Goal: Check status

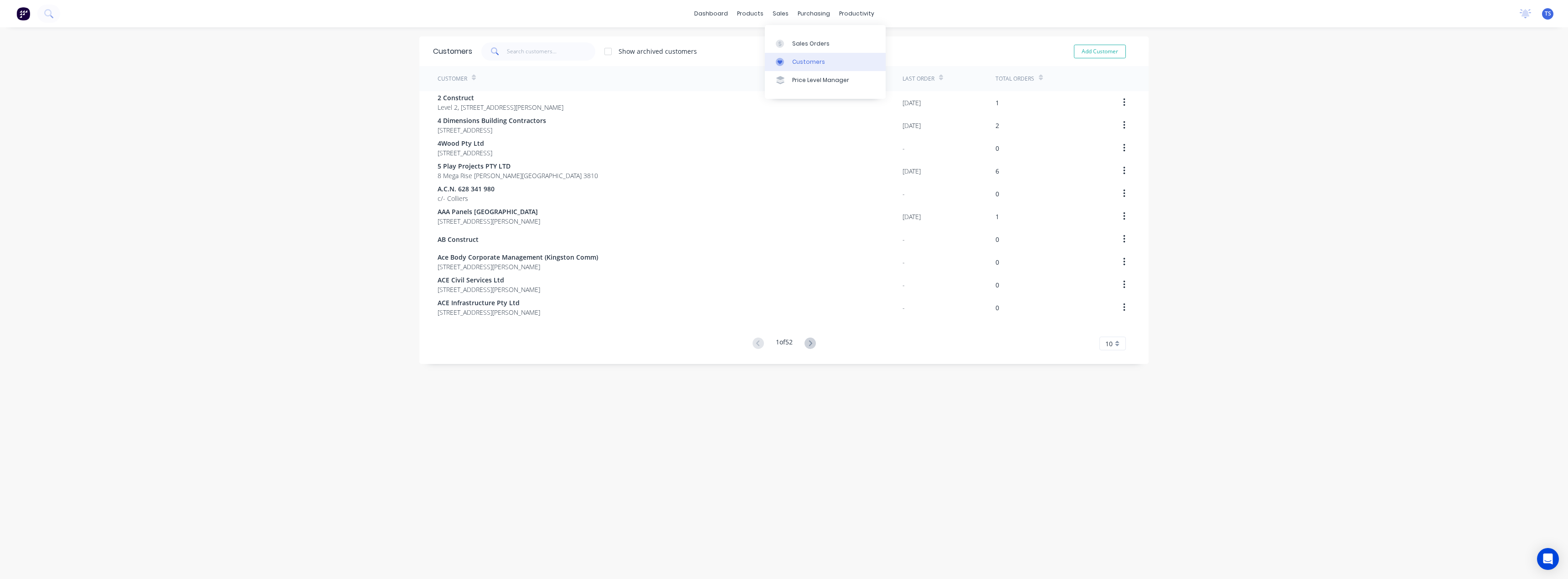
click at [793, 58] on div "Customers" at bounding box center [808, 61] width 33 height 8
click at [533, 52] on input "text" at bounding box center [551, 52] width 89 height 18
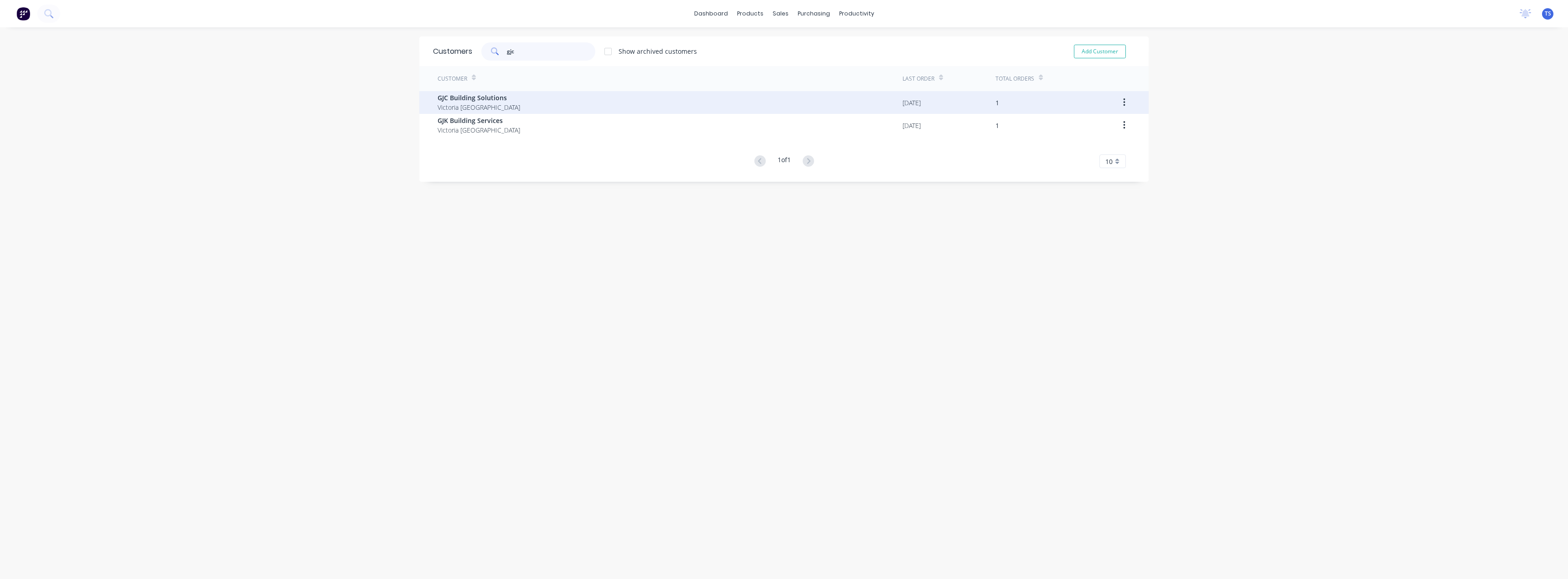
type input "gjc"
click at [479, 100] on span "GJC Building Solutions" at bounding box center [479, 98] width 83 height 10
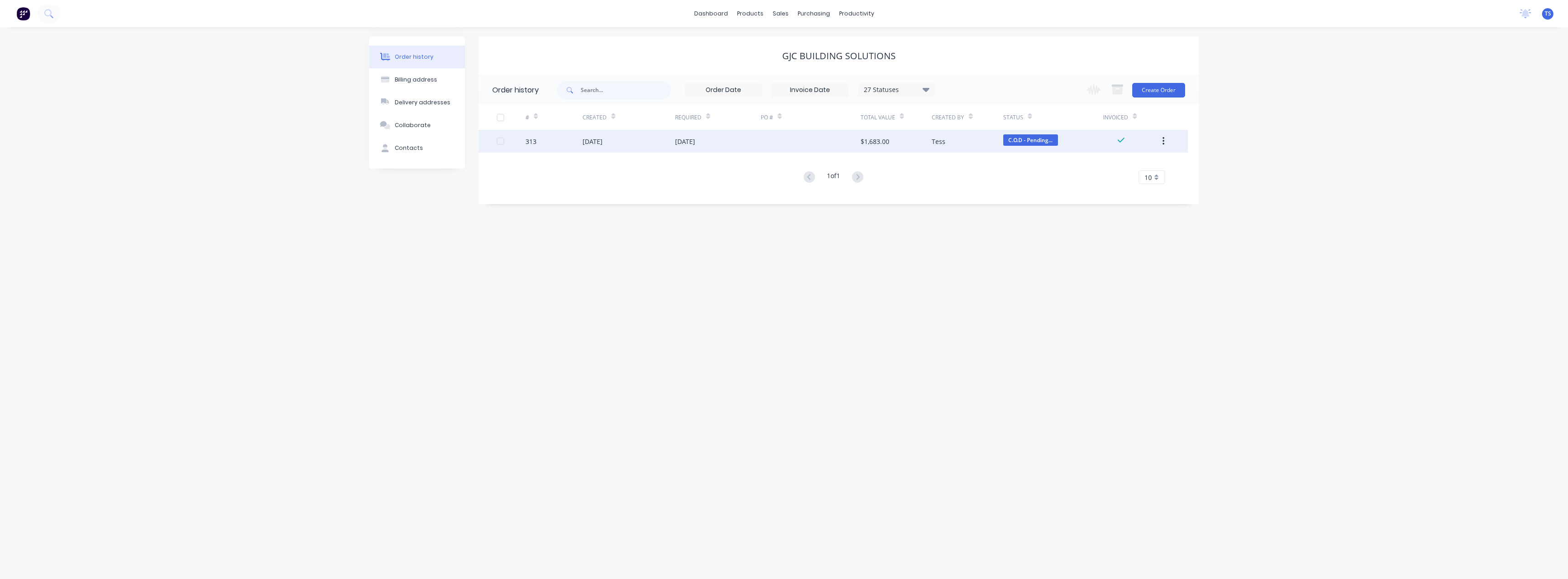
click at [721, 141] on div "29 Aug 2025" at bounding box center [718, 140] width 86 height 23
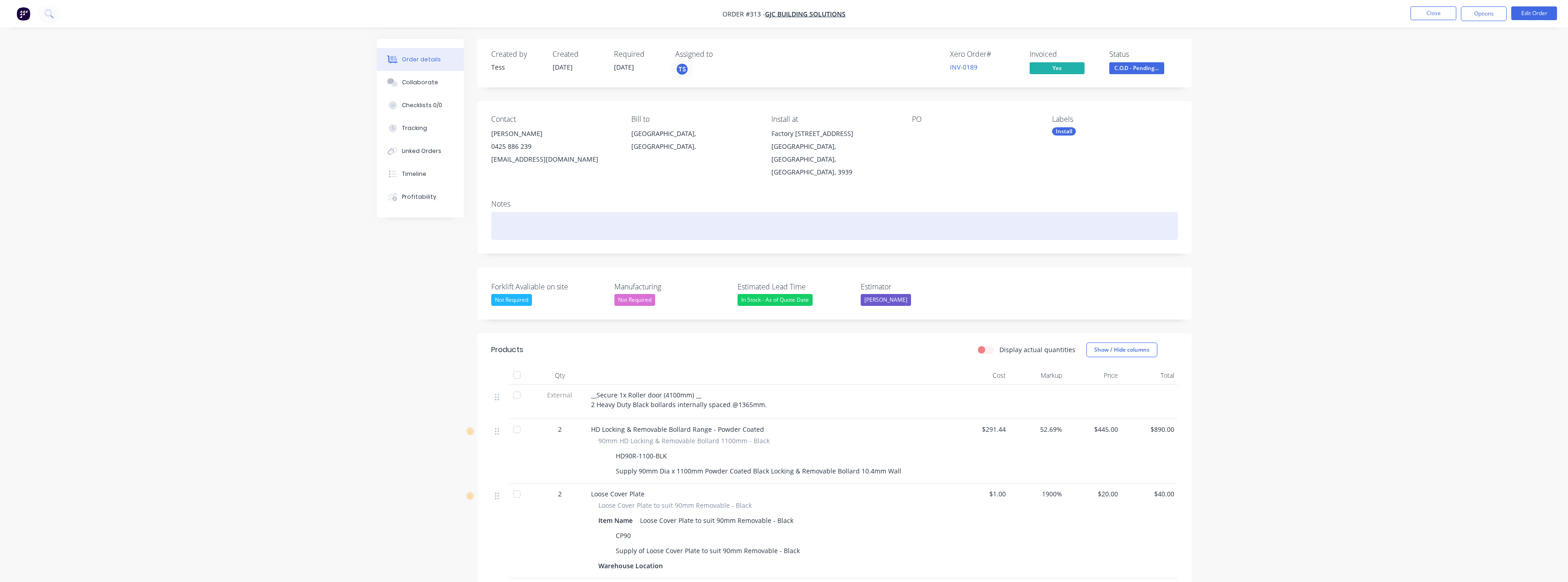
click at [557, 212] on div at bounding box center [834, 226] width 686 height 28
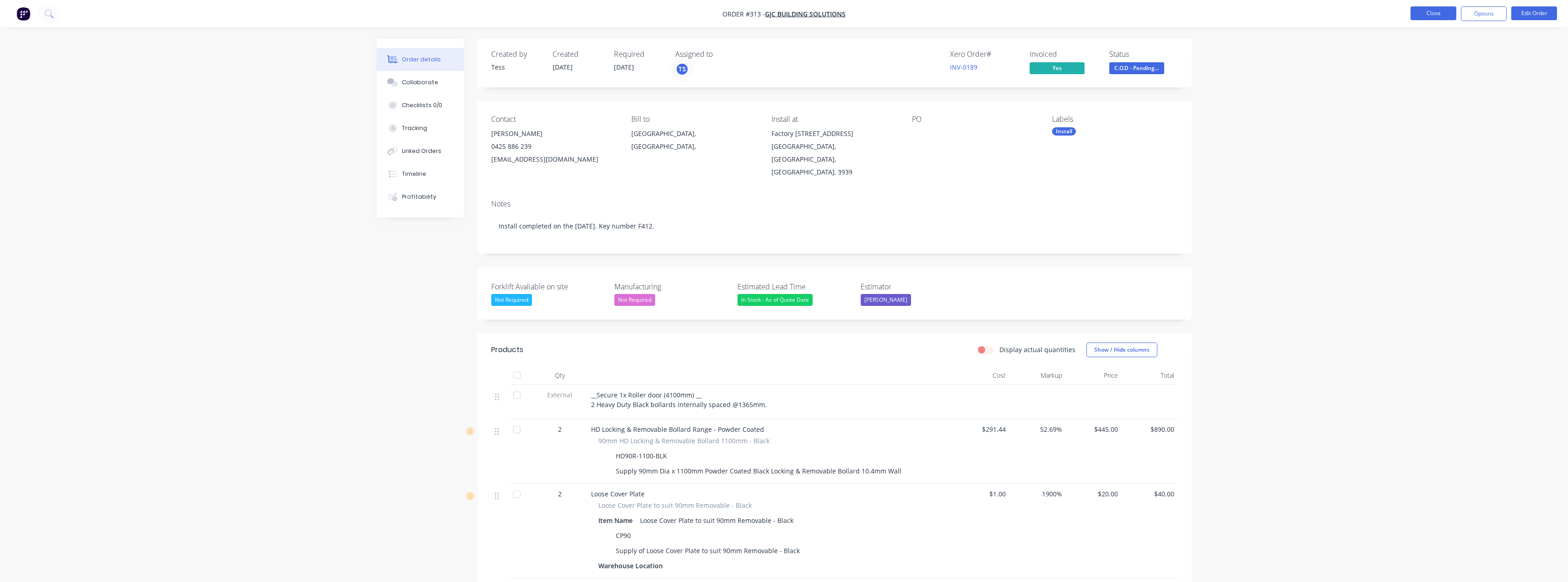
click at [1441, 12] on button "Close" at bounding box center [1433, 13] width 46 height 13
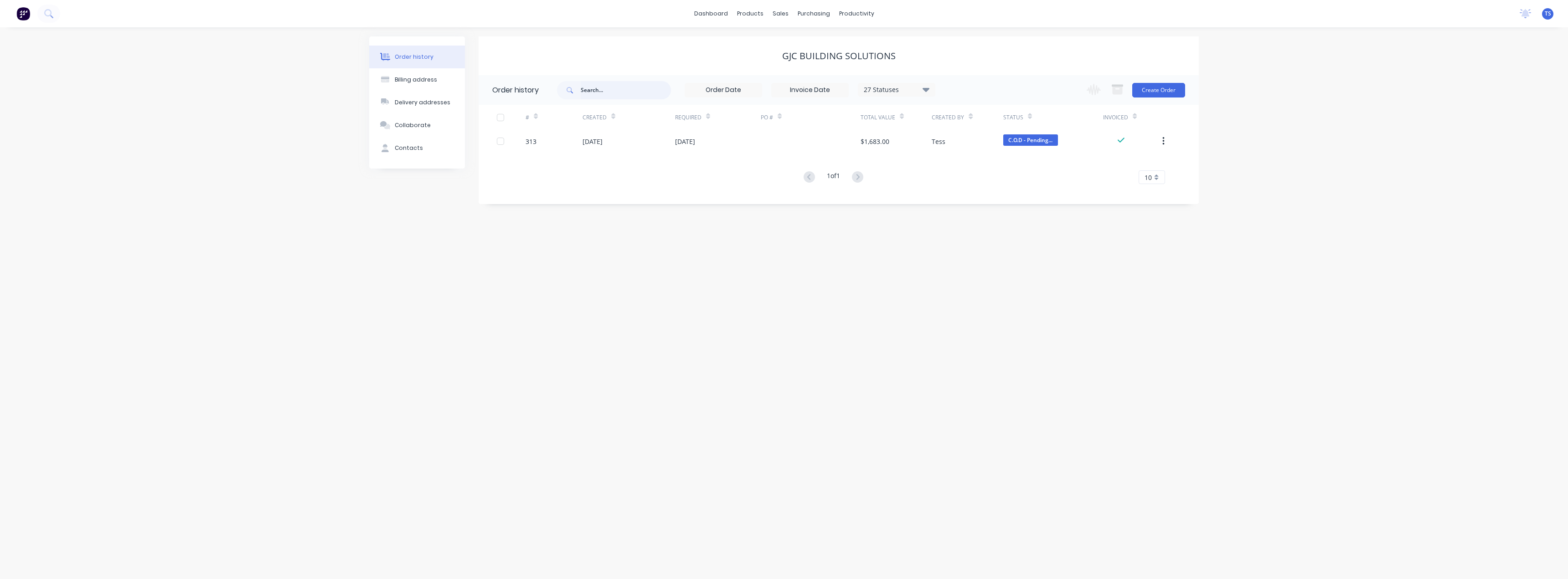
click at [601, 91] on input "text" at bounding box center [626, 90] width 90 height 18
click at [802, 64] on div "Customers" at bounding box center [812, 61] width 33 height 8
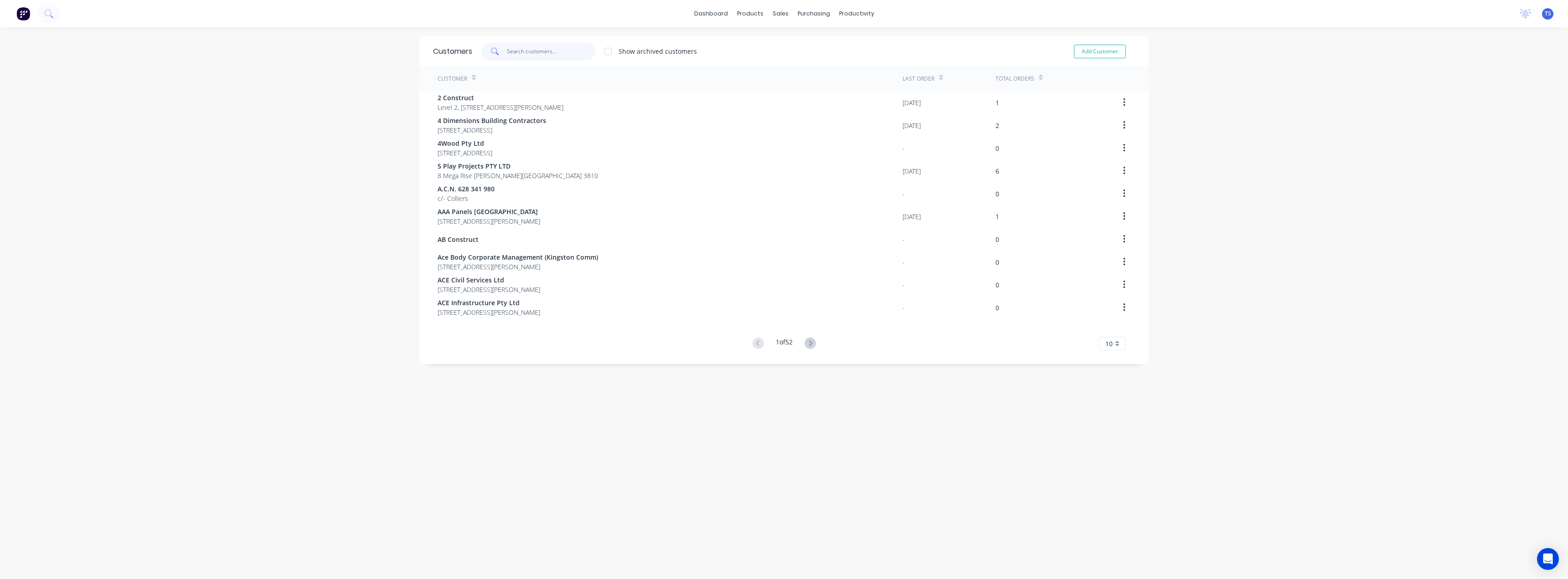
click at [529, 52] on input "text" at bounding box center [551, 52] width 89 height 18
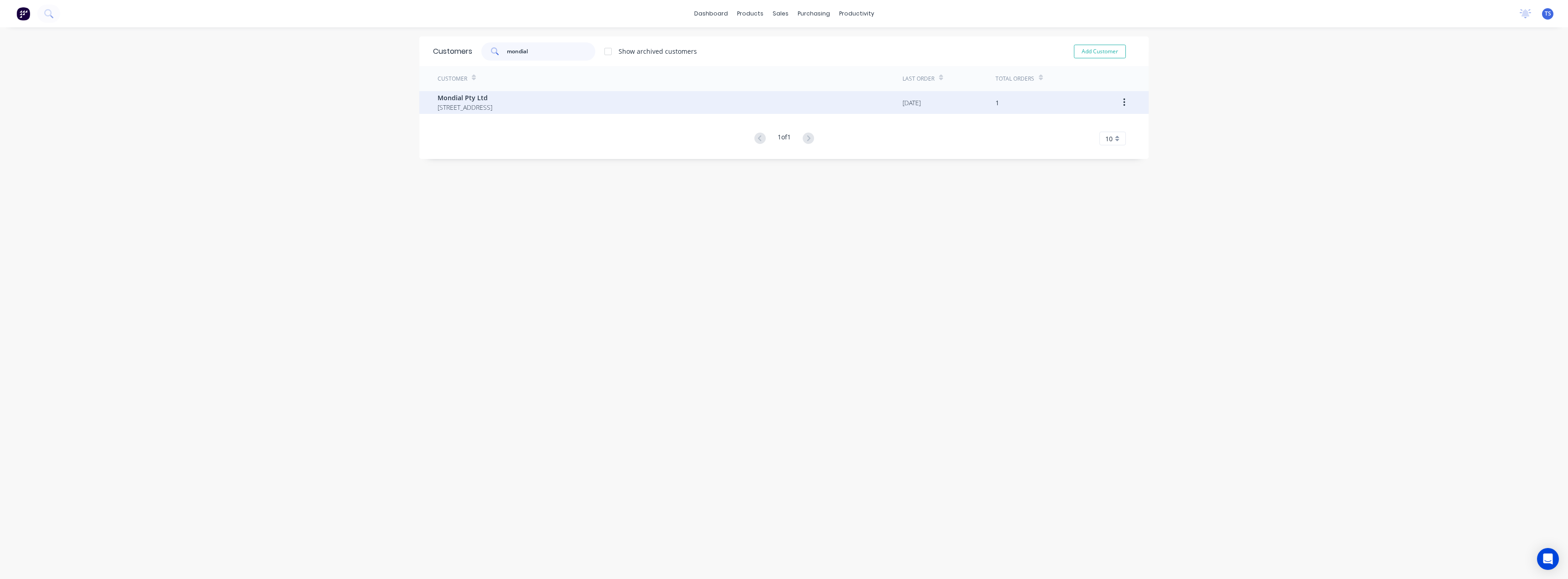
type input "mondial"
click at [492, 106] on span "Unit 4, 136-138 Cochranes Rd Moorabbin Victoria Australia 3189" at bounding box center [465, 107] width 55 height 10
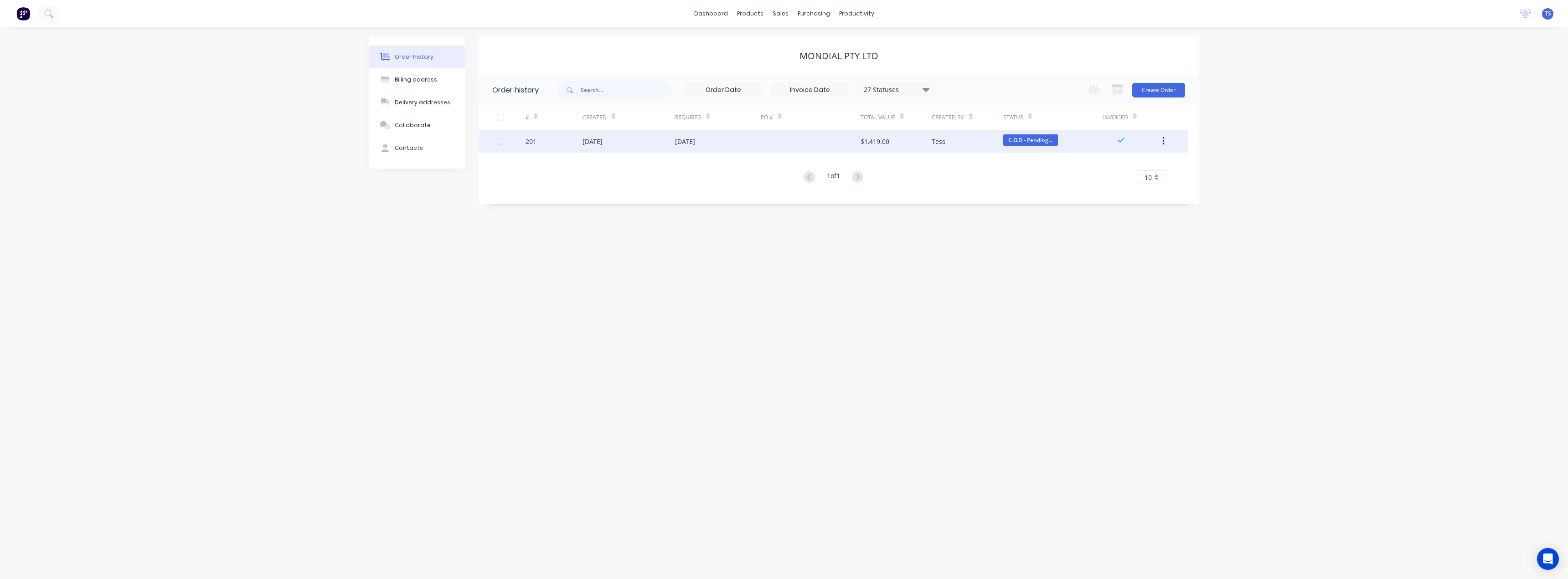
click at [695, 142] on div "08 Aug 2025" at bounding box center [685, 142] width 20 height 10
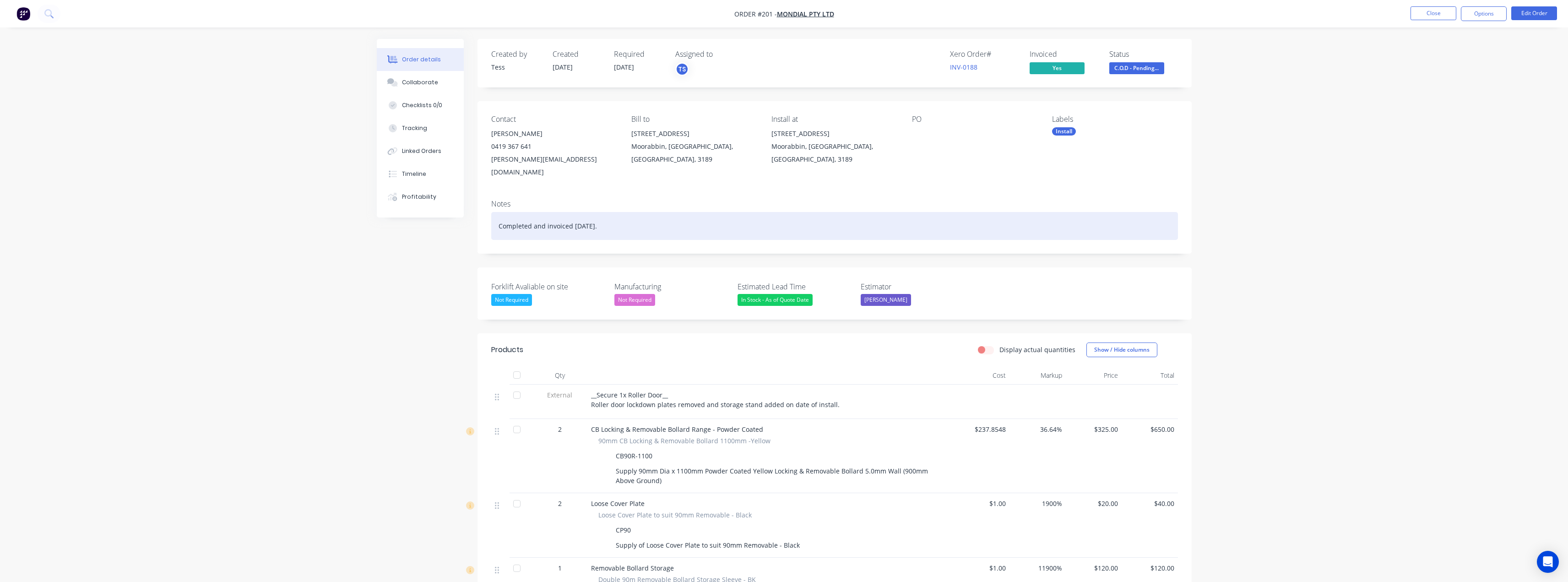
click at [630, 215] on div "Completed and invoiced 3rd September." at bounding box center [834, 226] width 686 height 28
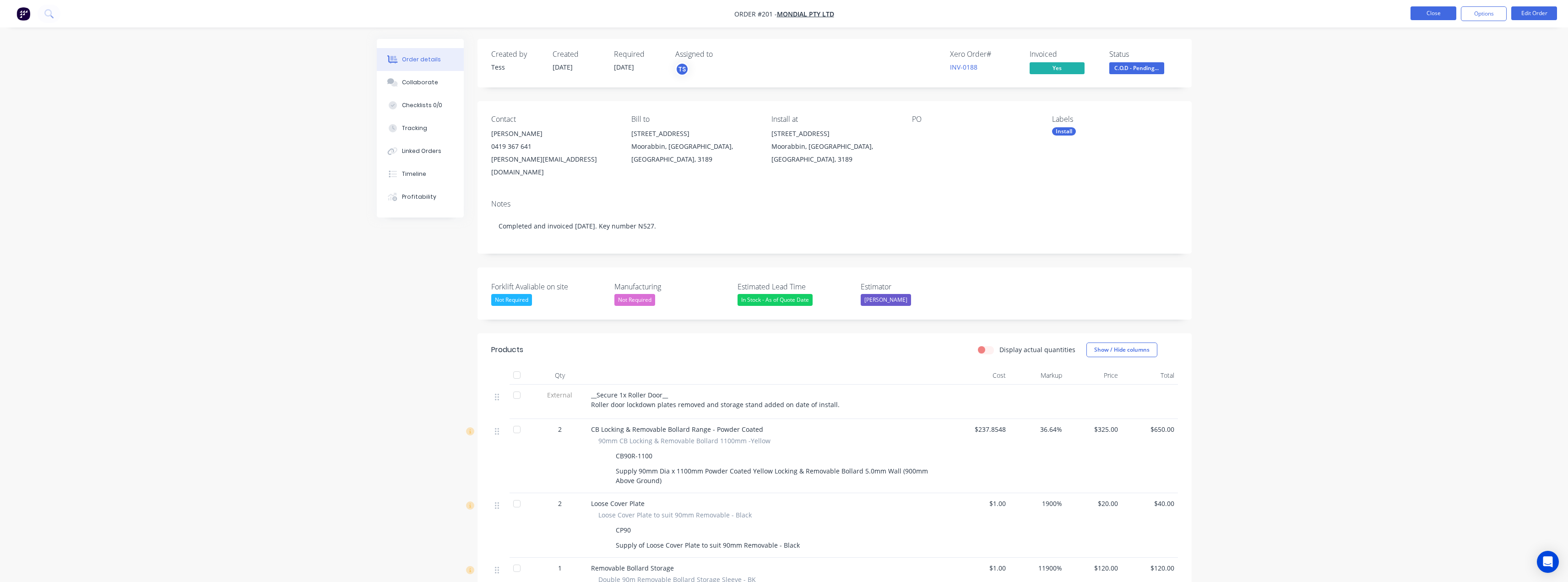
click at [1424, 15] on button "Close" at bounding box center [1433, 13] width 46 height 13
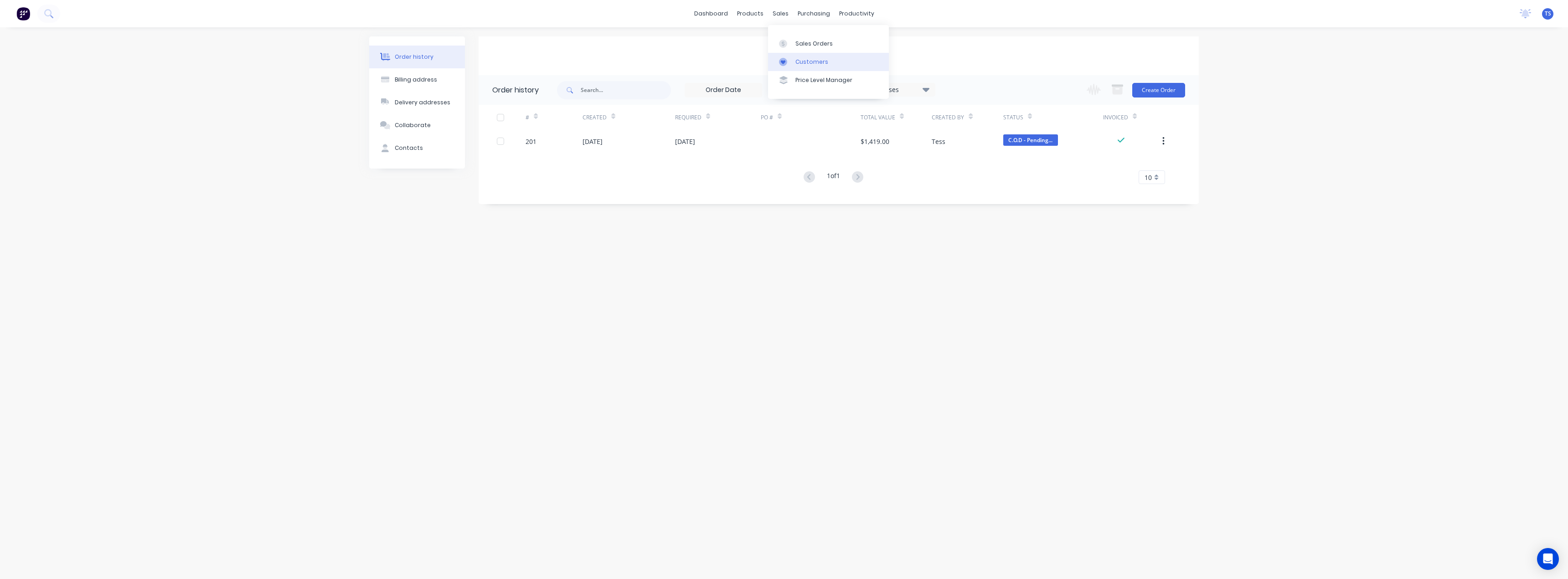
click at [796, 66] on link "Customers" at bounding box center [828, 62] width 121 height 18
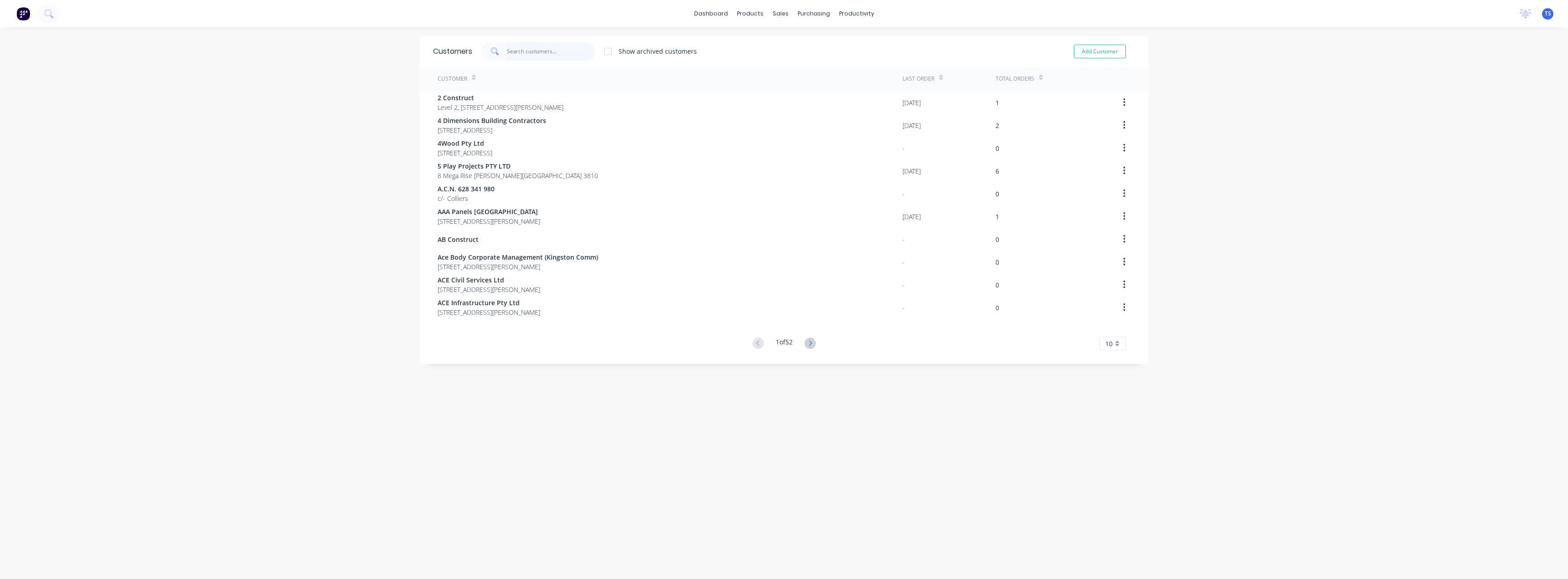
click at [520, 53] on input "text" at bounding box center [551, 52] width 89 height 18
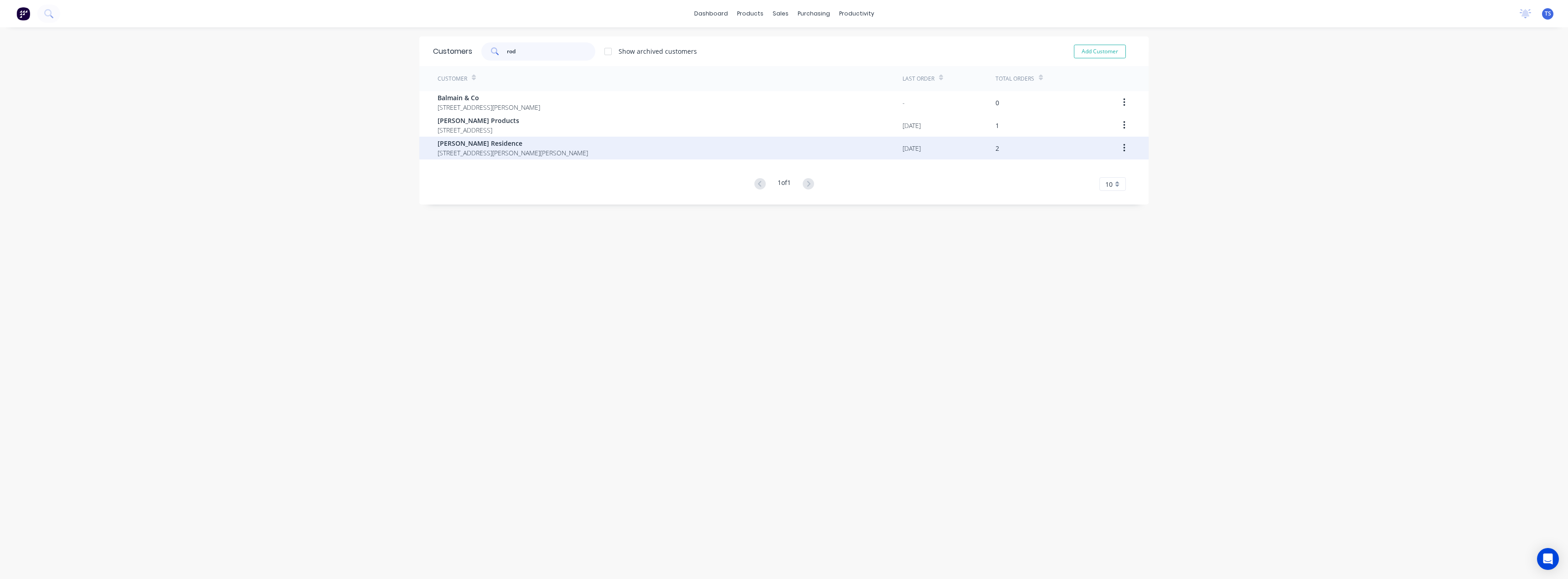
type input "rod"
click at [474, 141] on span "Rodney Reed Residence" at bounding box center [513, 144] width 150 height 10
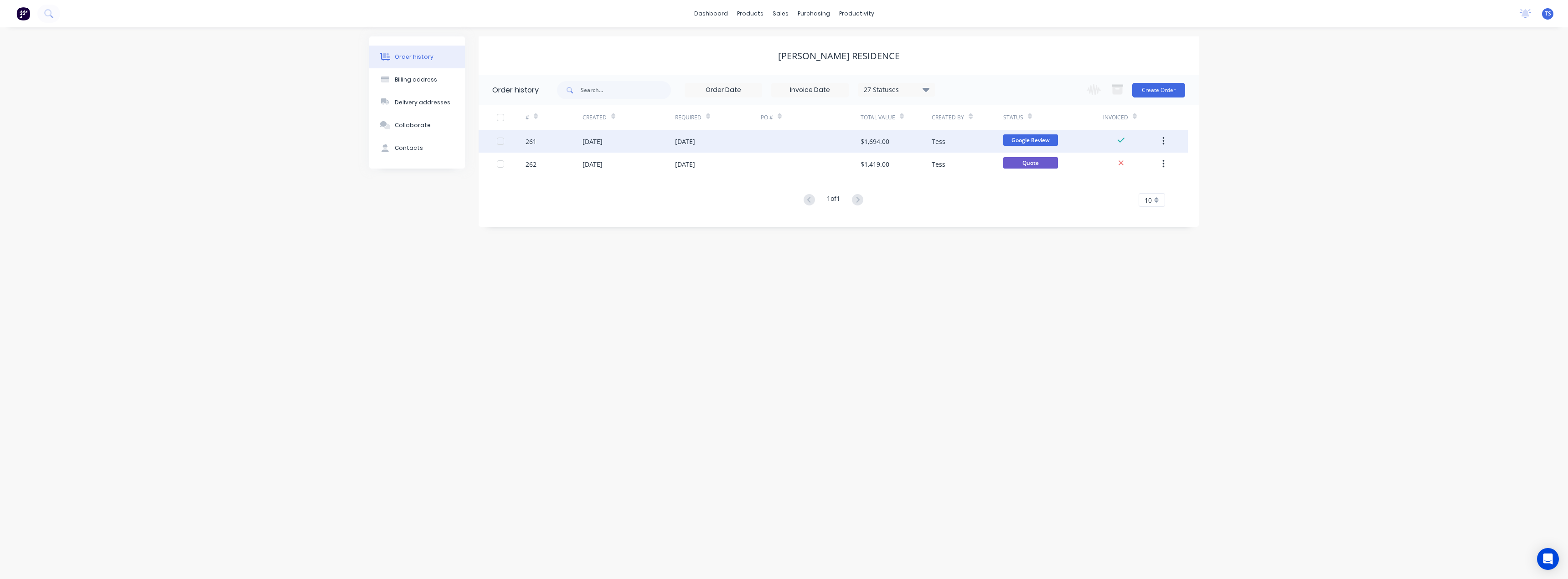
click at [857, 139] on div at bounding box center [811, 140] width 100 height 23
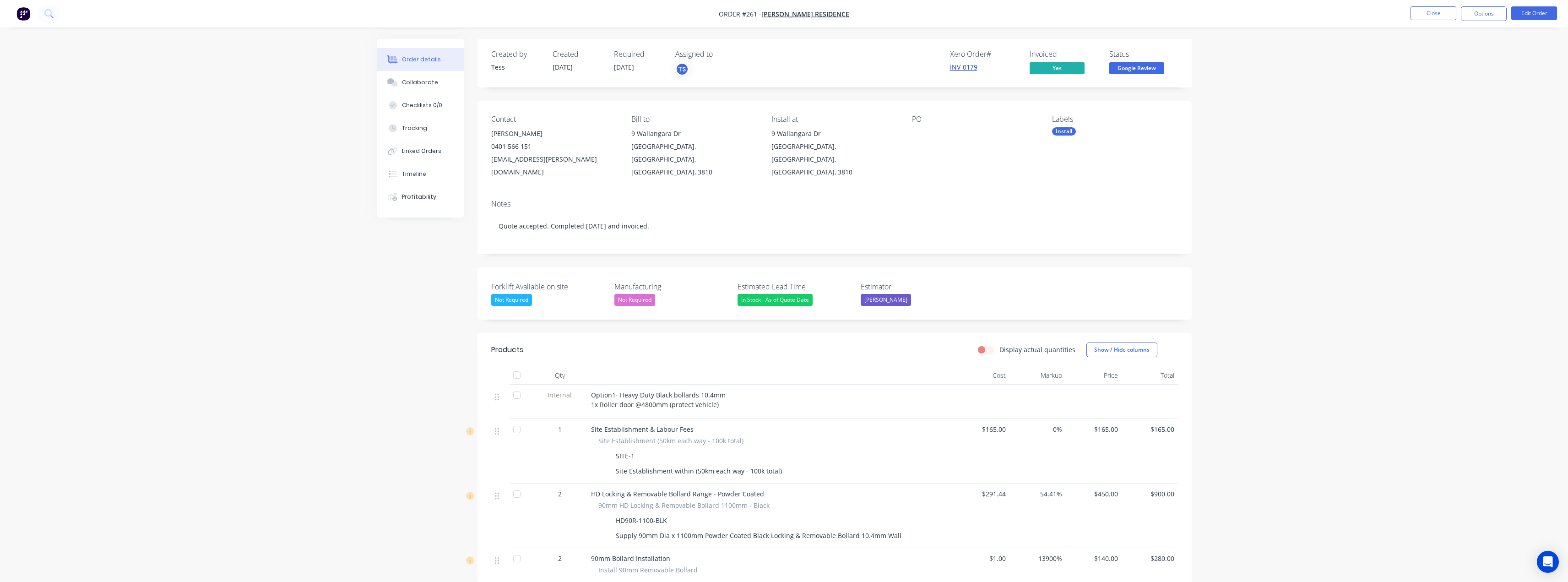
click at [962, 70] on link "INV-0179" at bounding box center [963, 67] width 28 height 9
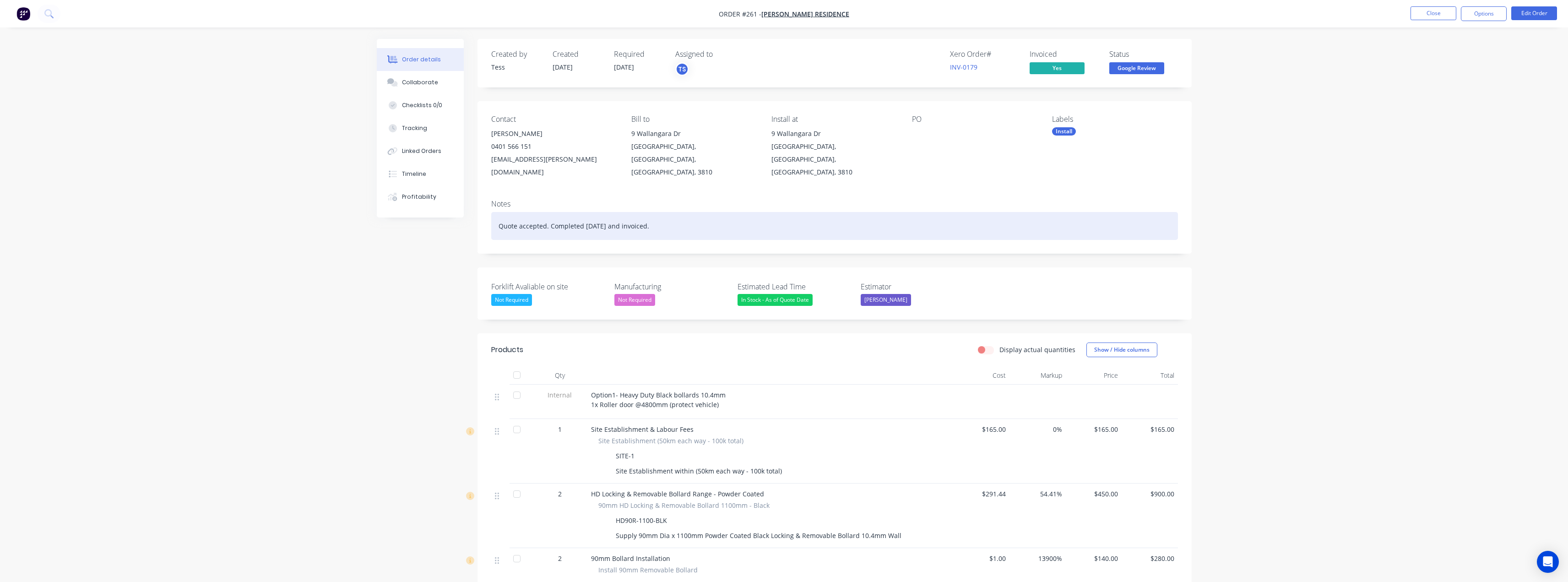
click at [669, 212] on div "Quote accepted. Completed 29th August and invoiced." at bounding box center [834, 226] width 686 height 28
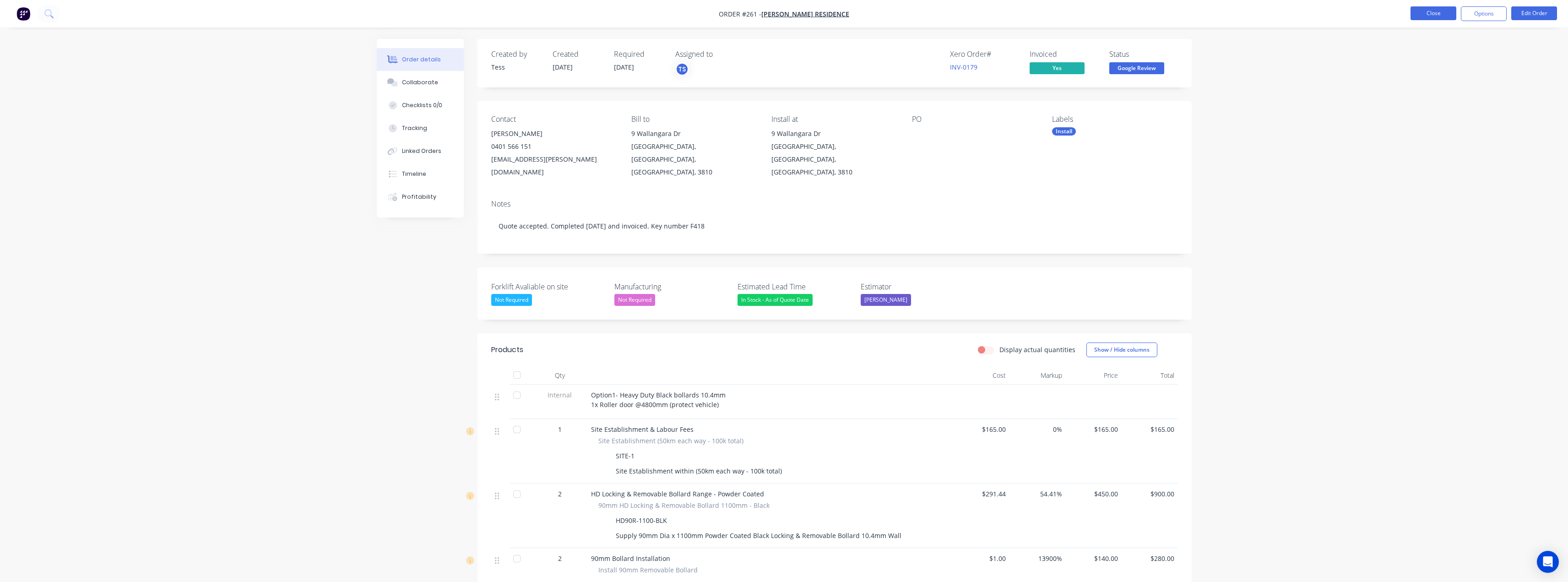
click at [1429, 13] on button "Close" at bounding box center [1433, 13] width 46 height 13
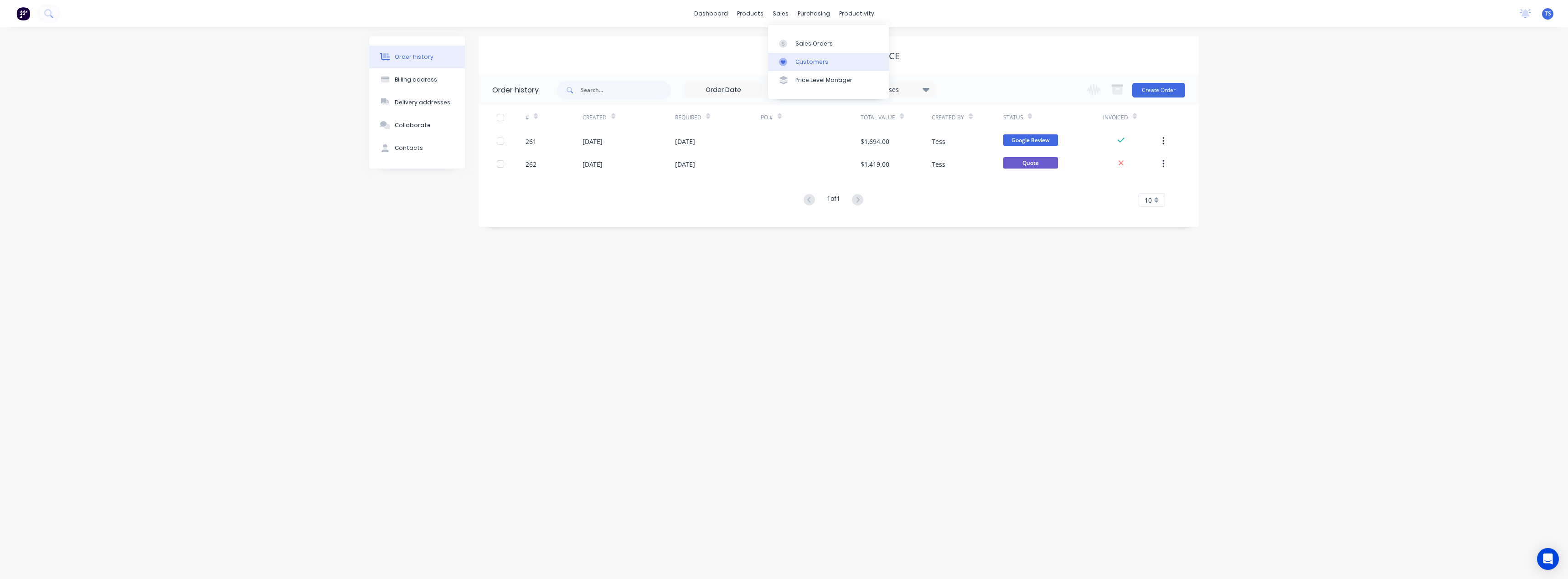
click at [798, 58] on div "Customers" at bounding box center [812, 61] width 33 height 8
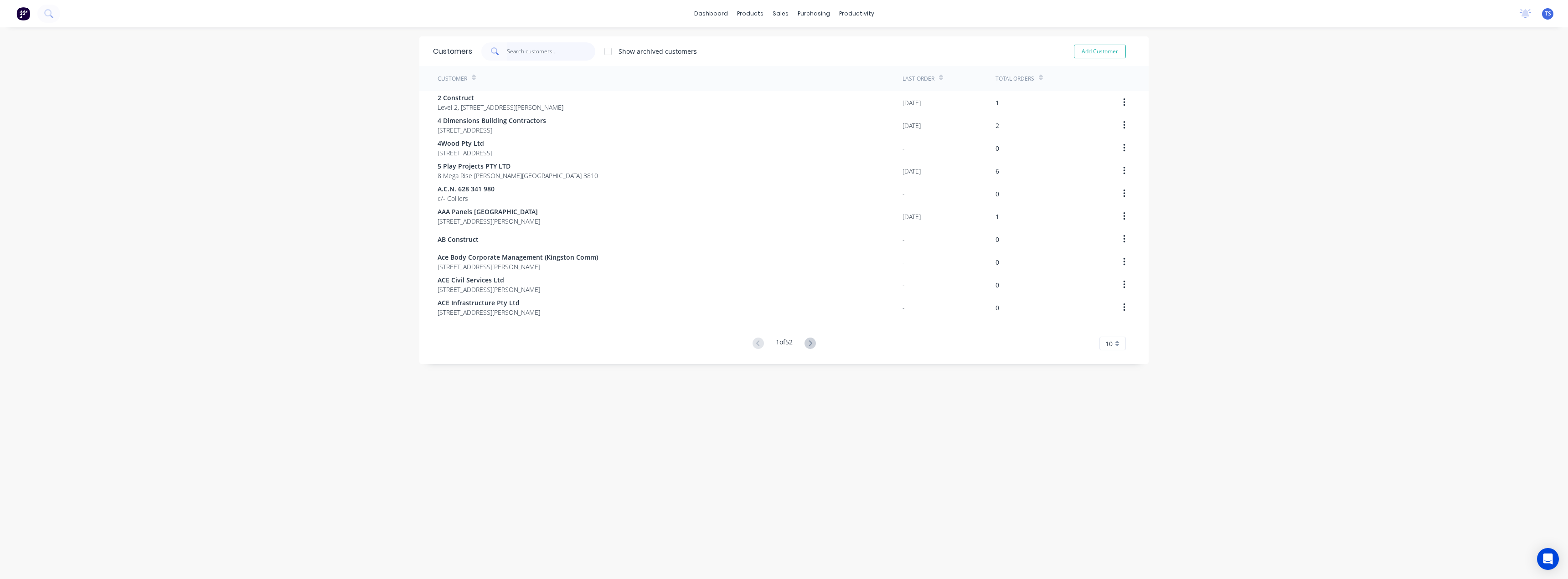
click at [528, 54] on input "text" at bounding box center [551, 52] width 89 height 18
type input "lilydale"
click at [506, 144] on span "Lilydale Automotive Servicing" at bounding box center [484, 144] width 93 height 10
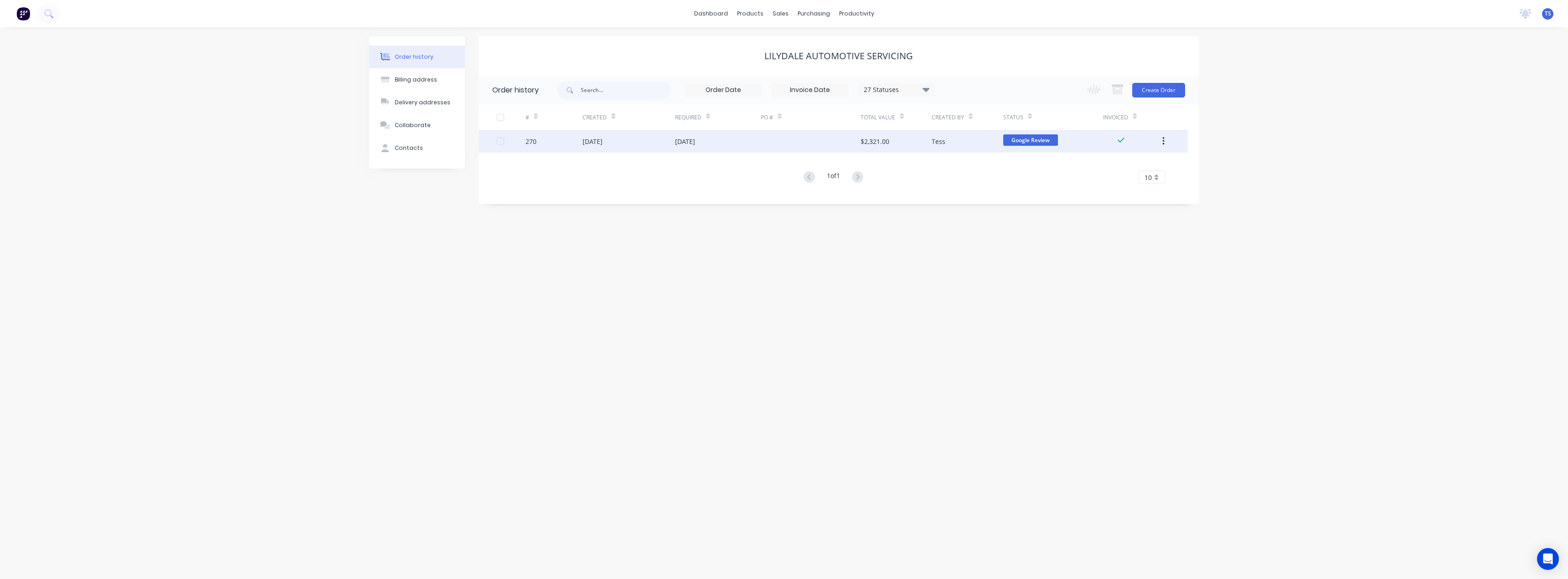
click at [603, 144] on div "[DATE]" at bounding box center [592, 142] width 20 height 10
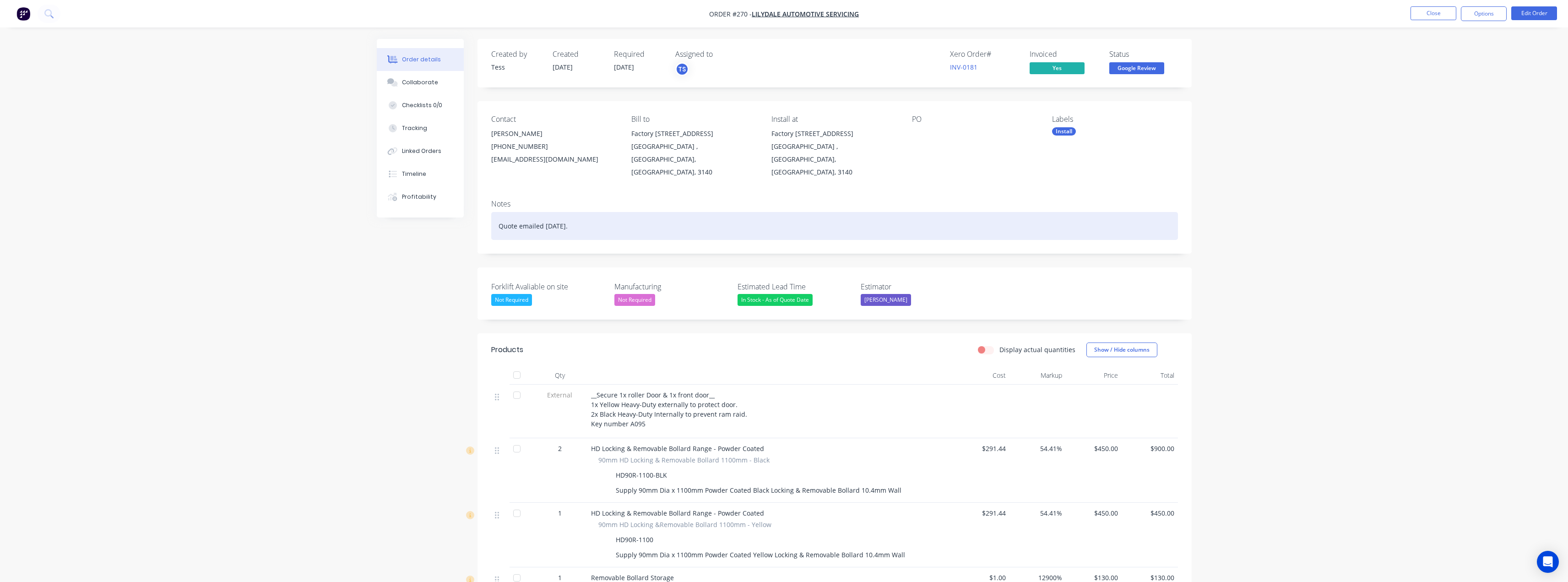
click at [593, 212] on div "Quote emailed [DATE]." at bounding box center [834, 226] width 686 height 28
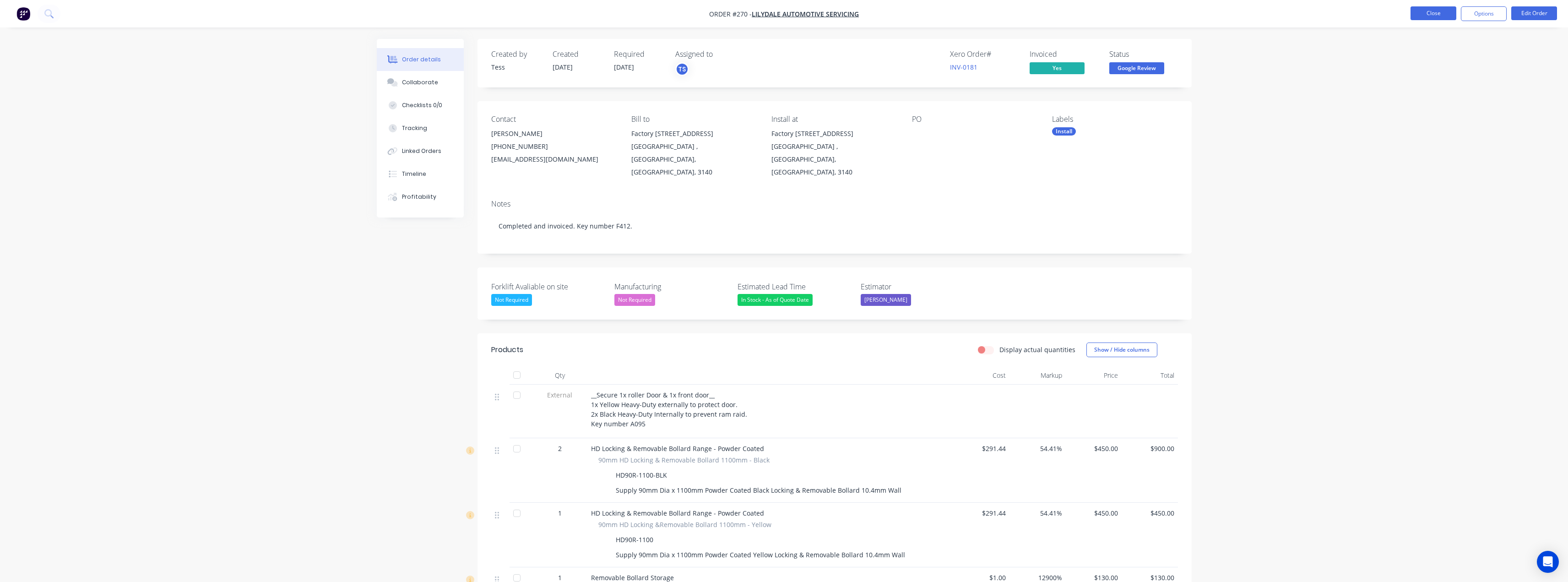
click at [1448, 14] on button "Close" at bounding box center [1433, 13] width 46 height 13
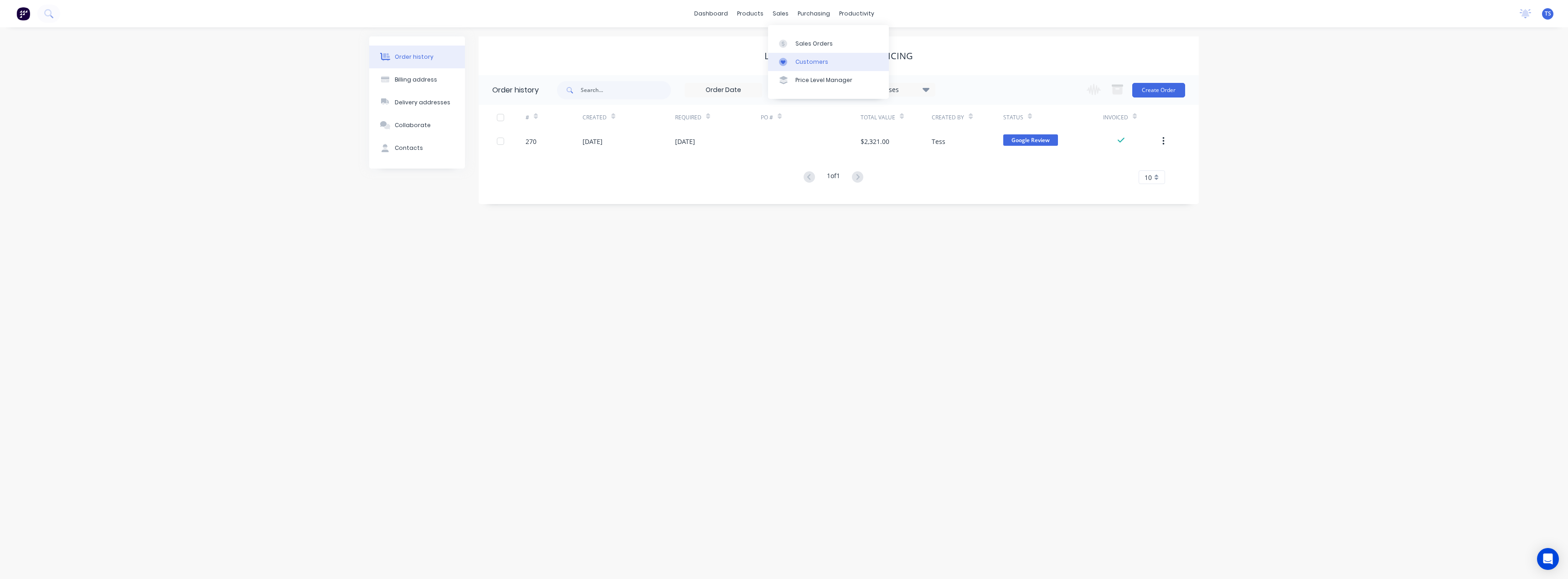
click at [796, 64] on div "Customers" at bounding box center [812, 61] width 33 height 8
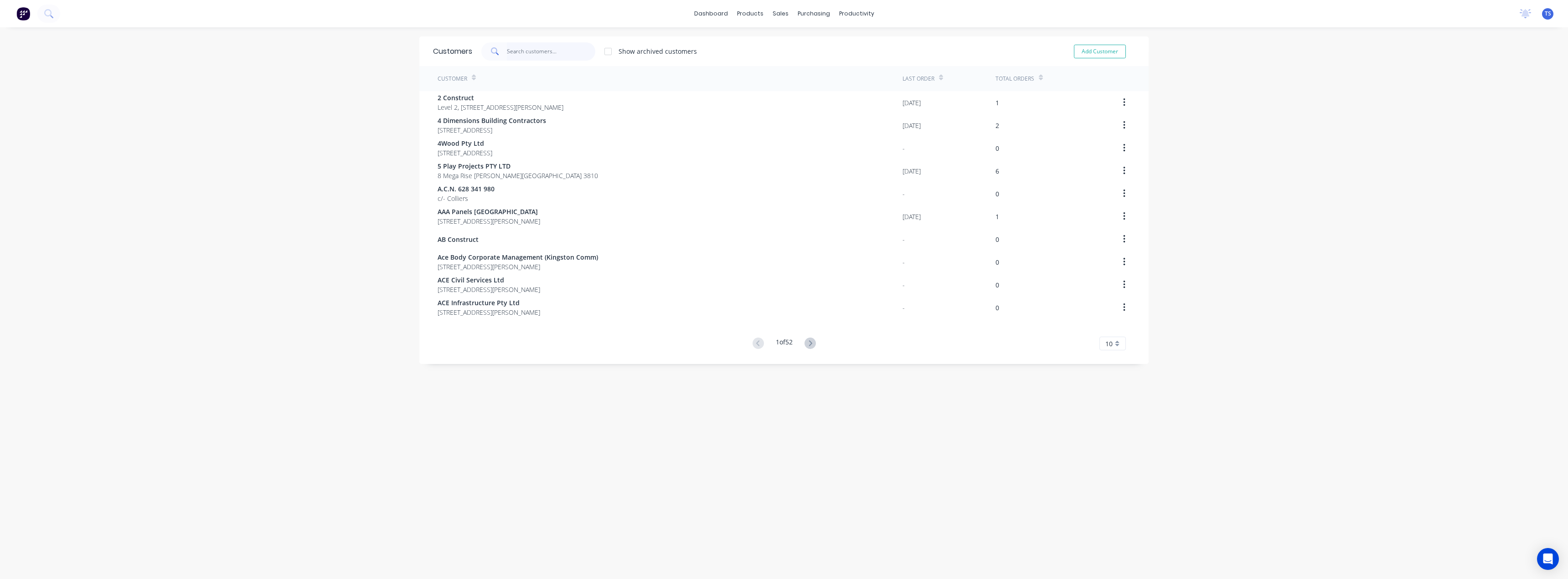
click at [533, 52] on input "text" at bounding box center [551, 52] width 89 height 18
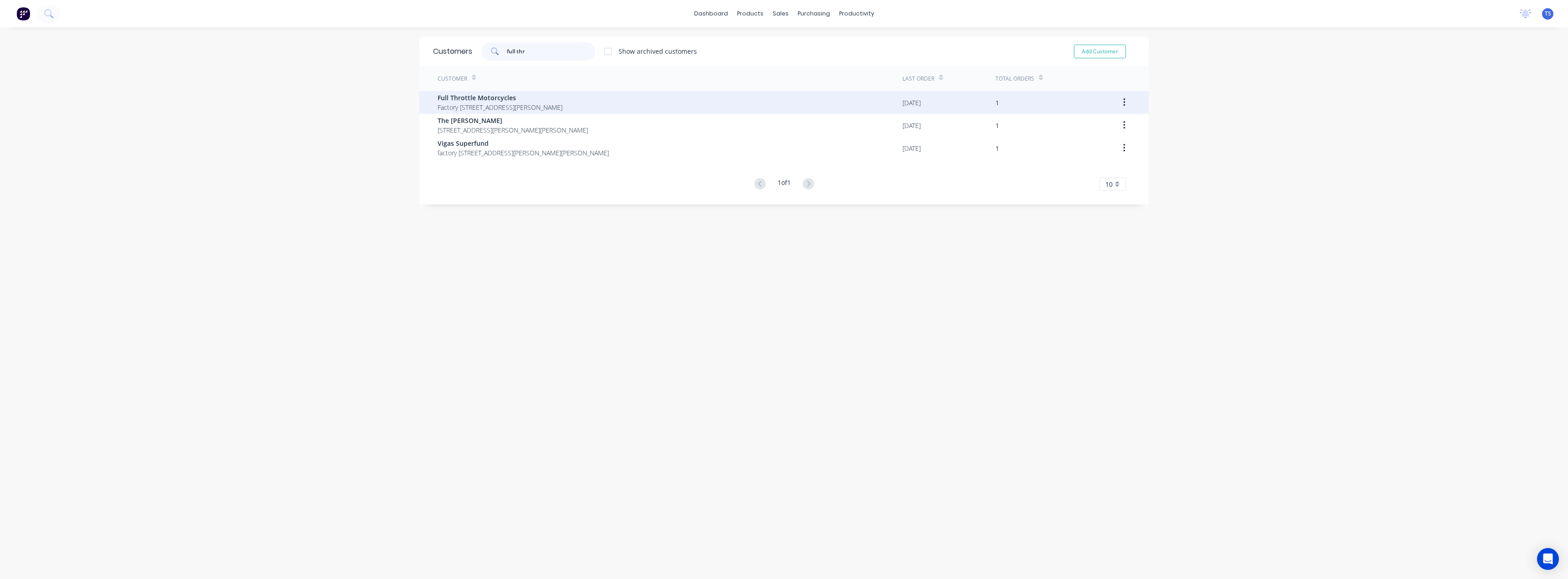
type input "full thr"
click at [518, 106] on span "Factory 11/ 91-99 Beresford Rd Lilydale Victoria Australia 3140" at bounding box center [500, 107] width 125 height 10
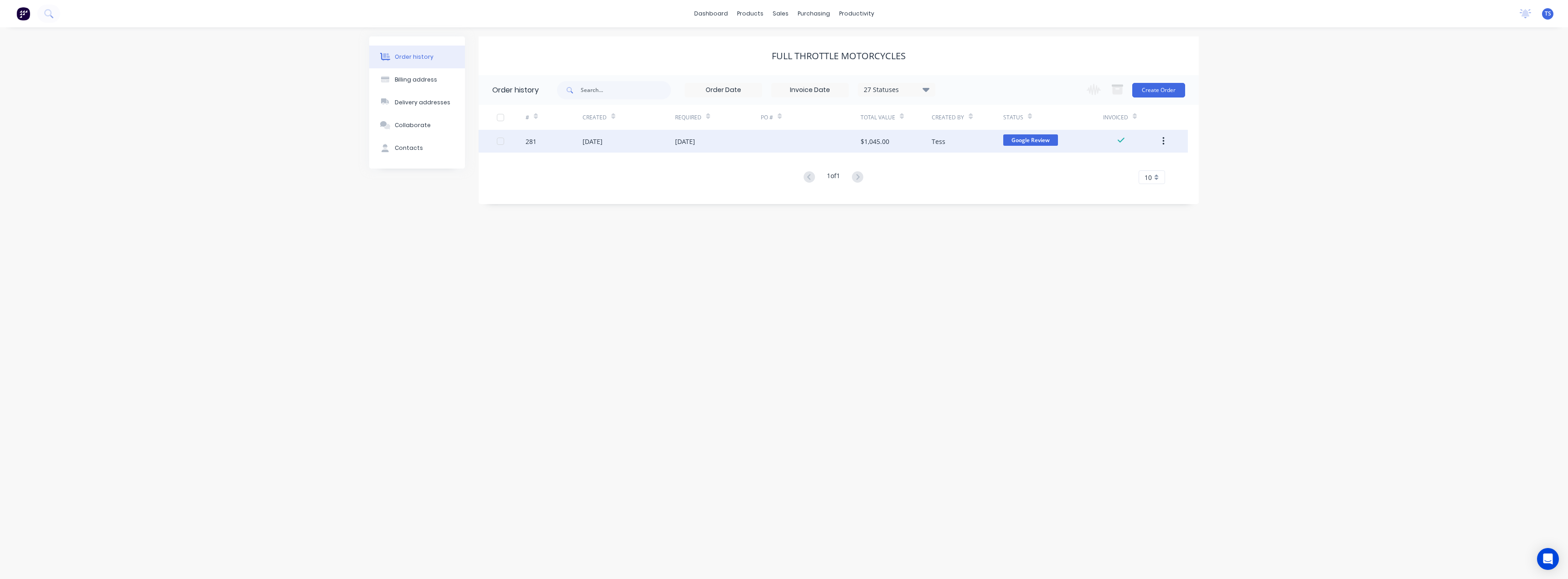
click at [870, 140] on div "$1,045.00" at bounding box center [875, 142] width 29 height 10
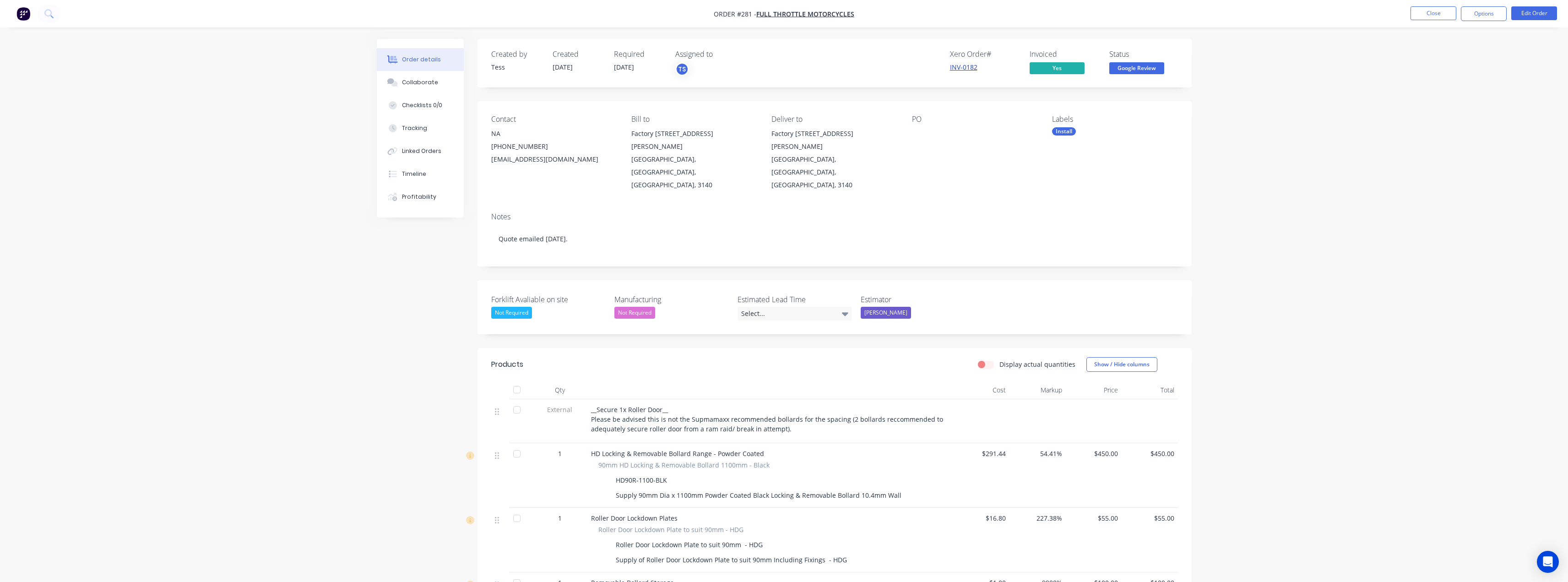
click at [957, 67] on link "INV-0182" at bounding box center [963, 67] width 28 height 9
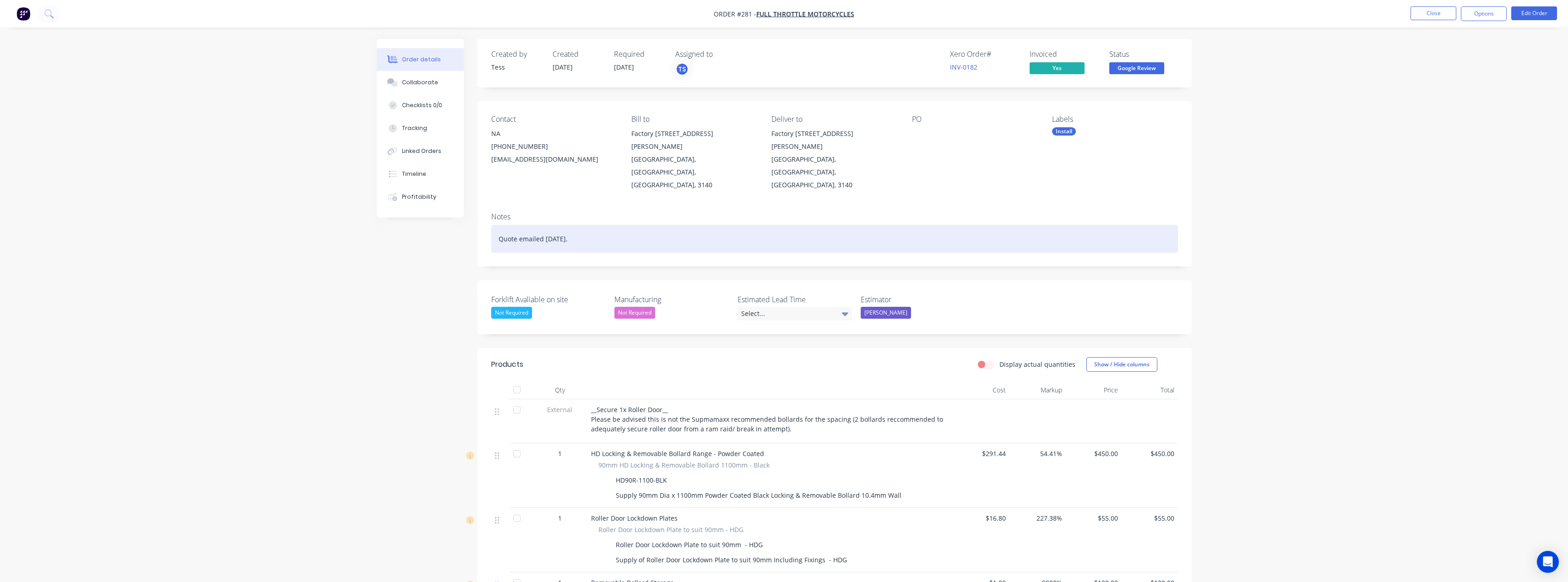
click at [586, 225] on div "Quote emailed 25th August." at bounding box center [834, 239] width 686 height 28
drag, startPoint x: 595, startPoint y: 212, endPoint x: 435, endPoint y: 225, distance: 160.5
click at [435, 225] on div "Created by Tess Created 25/08/25 Required 25/08/25 Assigned to TS Xero Order # …" at bounding box center [784, 551] width 815 height 1025
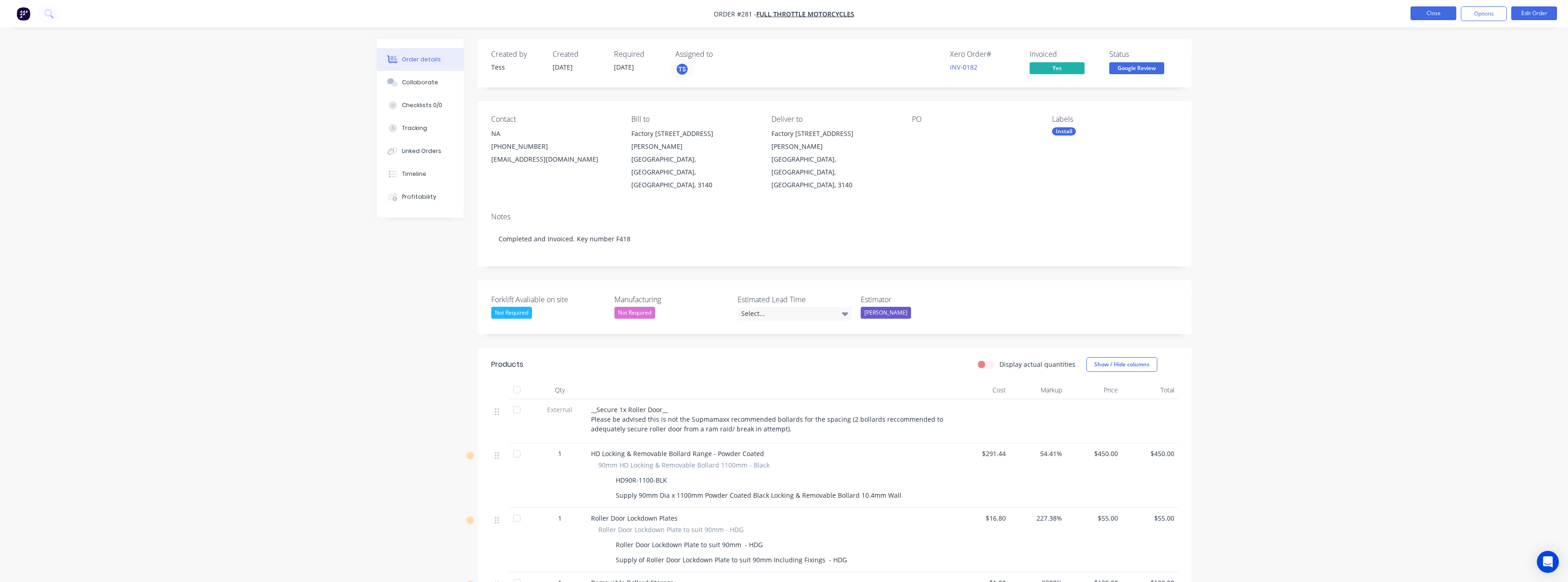
click at [1432, 11] on button "Close" at bounding box center [1433, 13] width 46 height 13
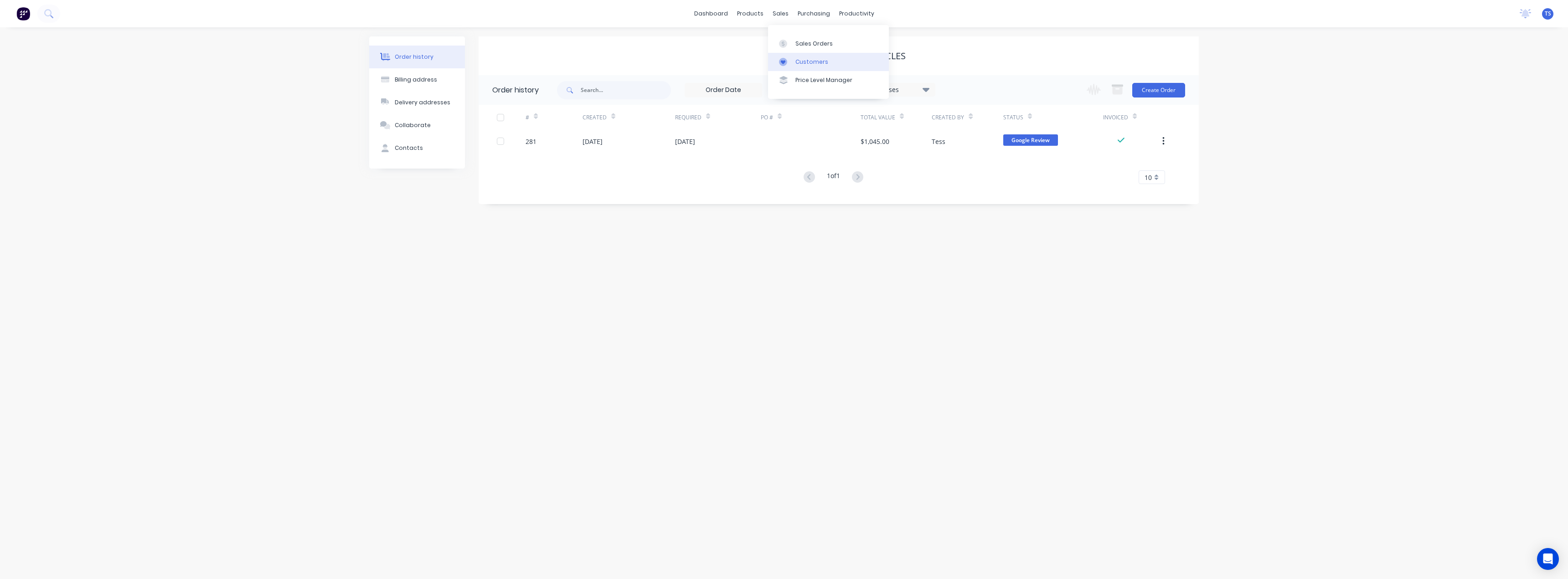
click at [805, 65] on div "Customers" at bounding box center [812, 61] width 33 height 8
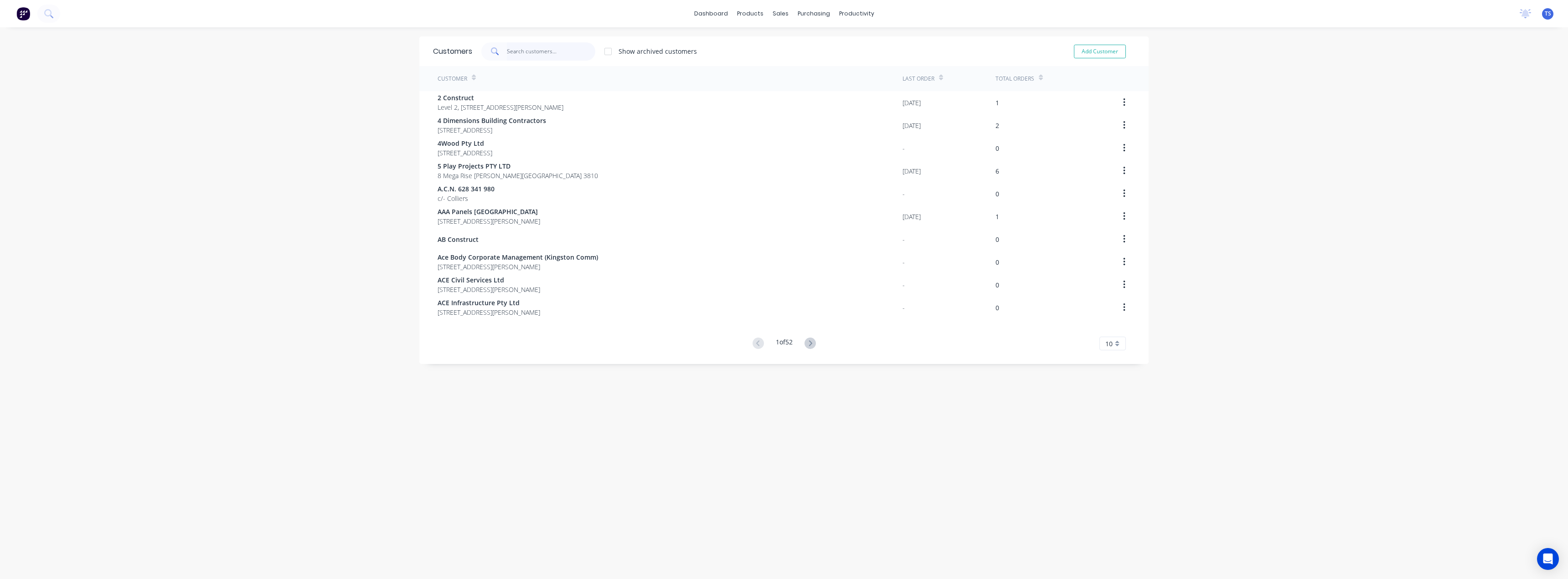
click at [531, 54] on input "text" at bounding box center [551, 52] width 89 height 18
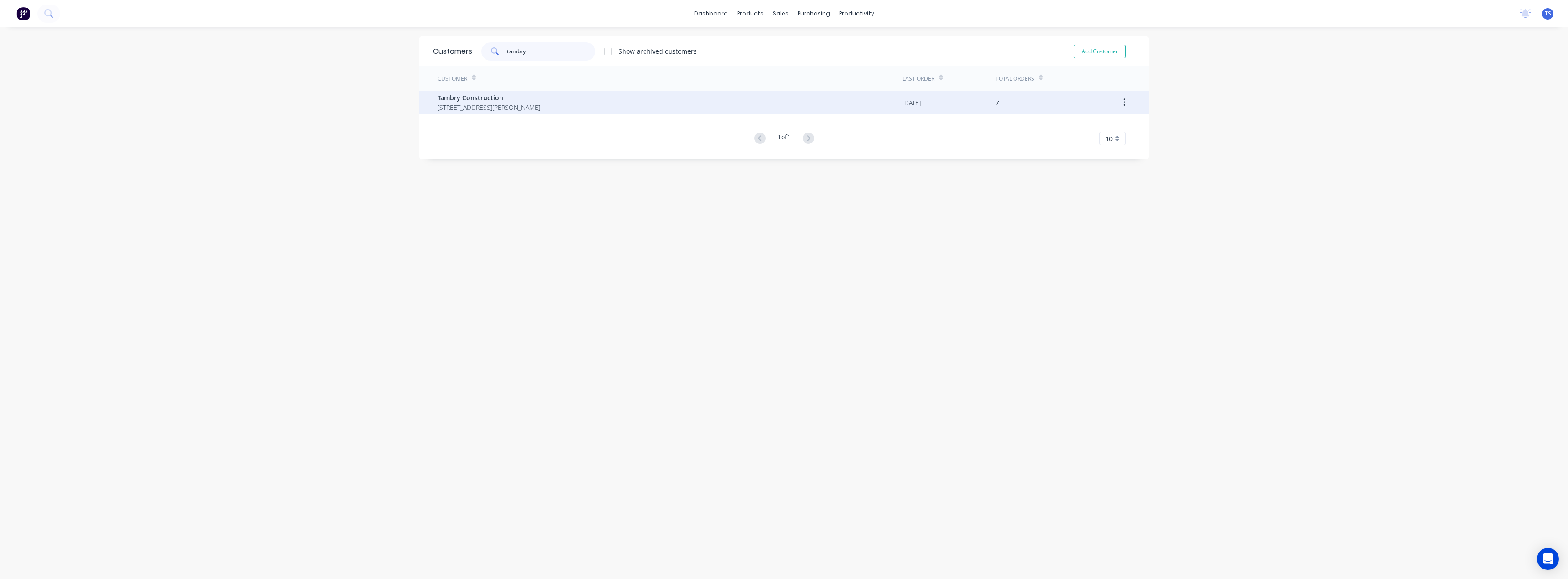
type input "tambry"
click at [486, 99] on span "Tambry Construction" at bounding box center [489, 98] width 102 height 10
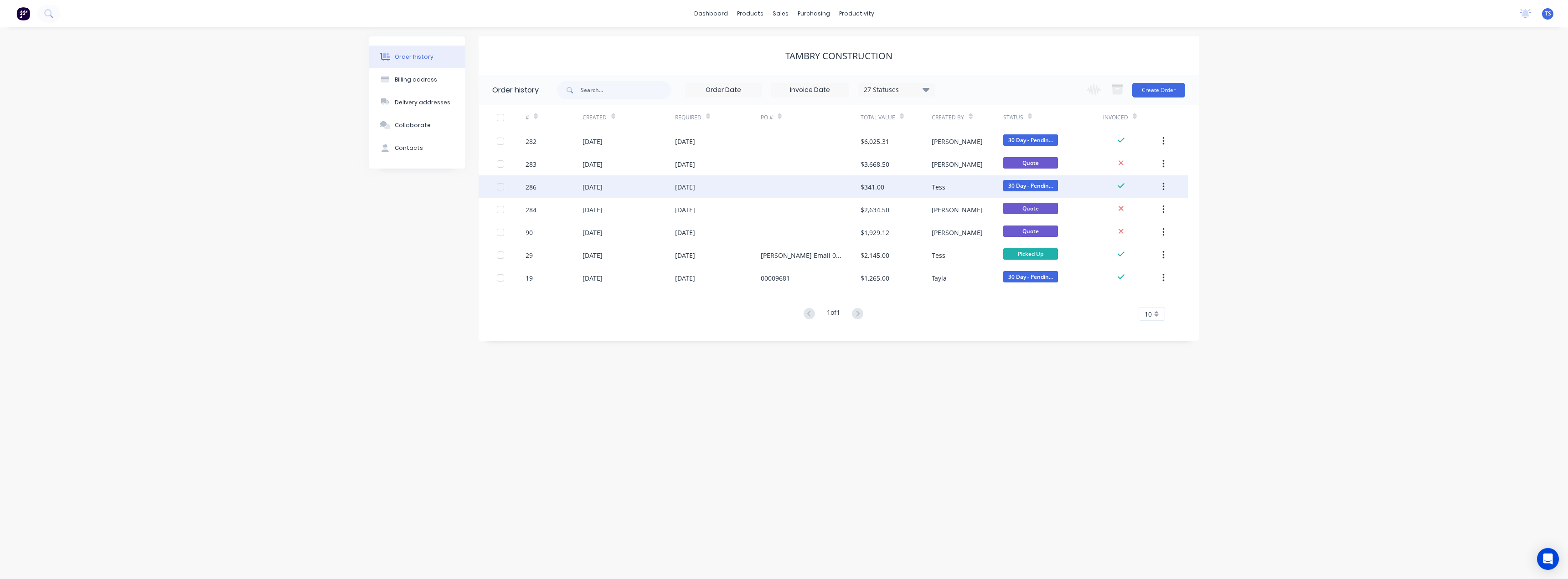
click at [597, 186] on div "[DATE]" at bounding box center [592, 187] width 20 height 10
